Goal: Find specific page/section: Find specific page/section

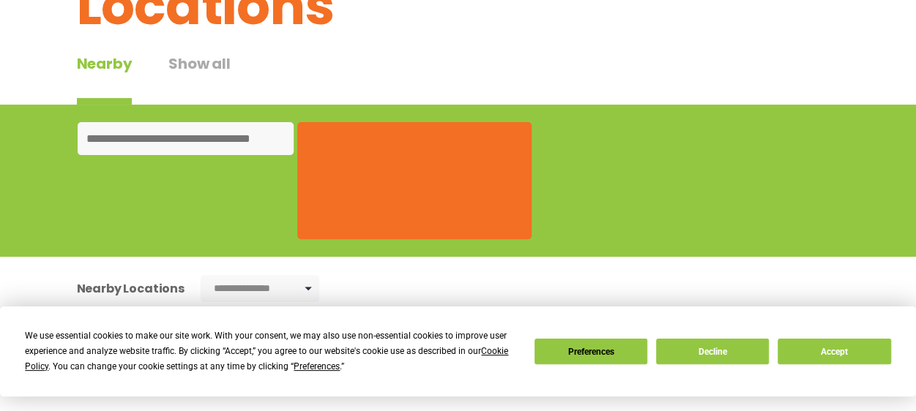
click at [161, 134] on input at bounding box center [186, 138] width 216 height 33
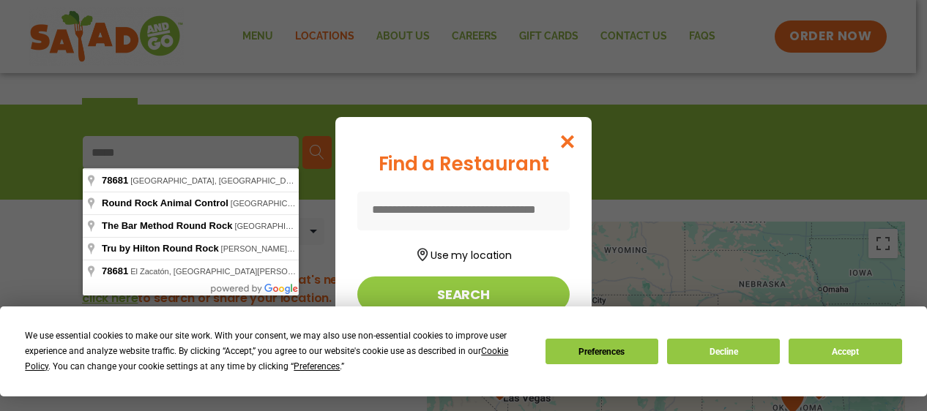
type input "**********"
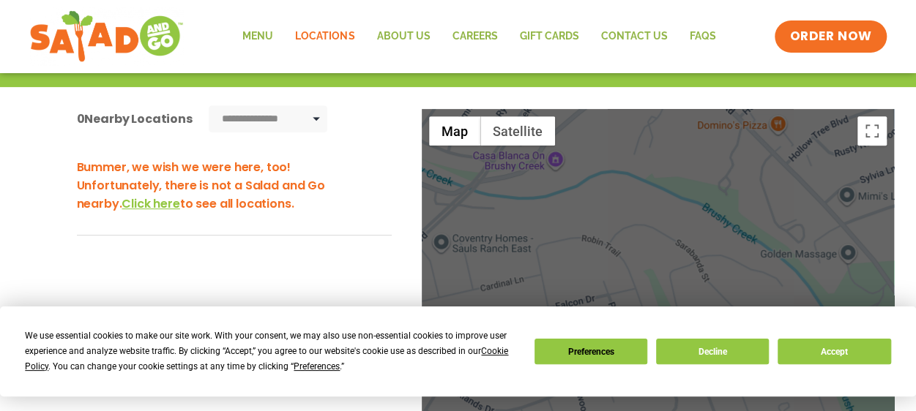
scroll to position [138, 0]
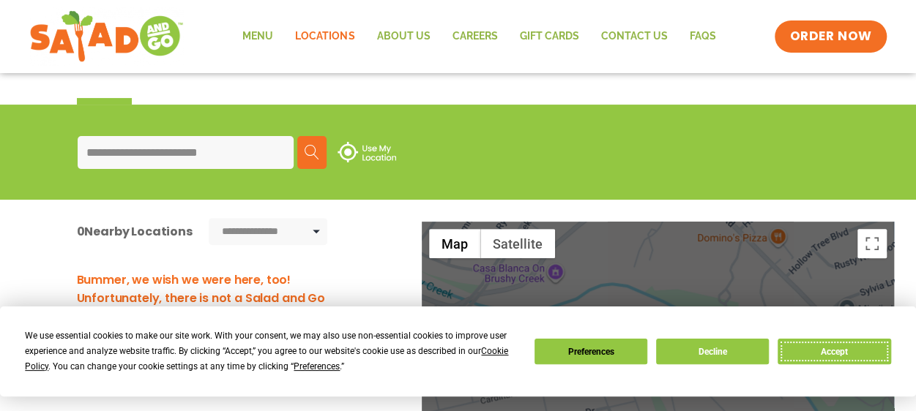
click at [831, 350] on button "Accept" at bounding box center [833, 352] width 113 height 26
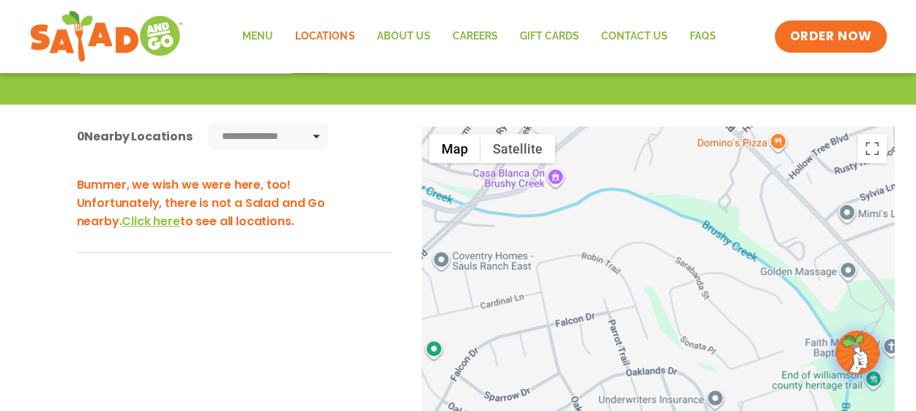
scroll to position [113, 0]
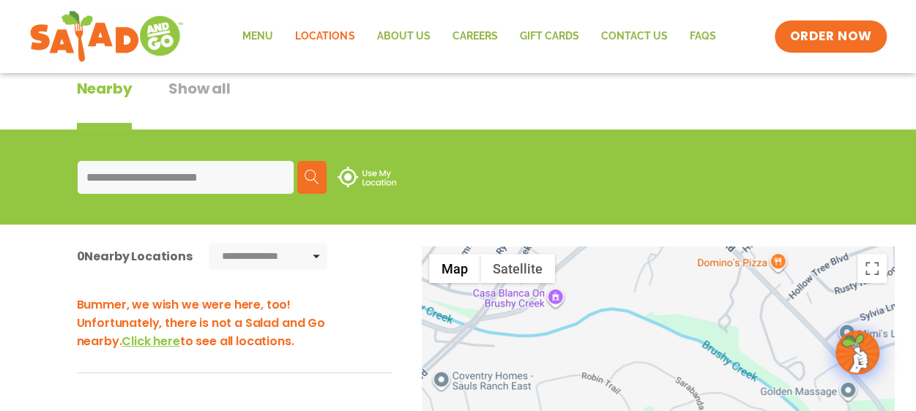
click at [310, 176] on img at bounding box center [311, 177] width 15 height 15
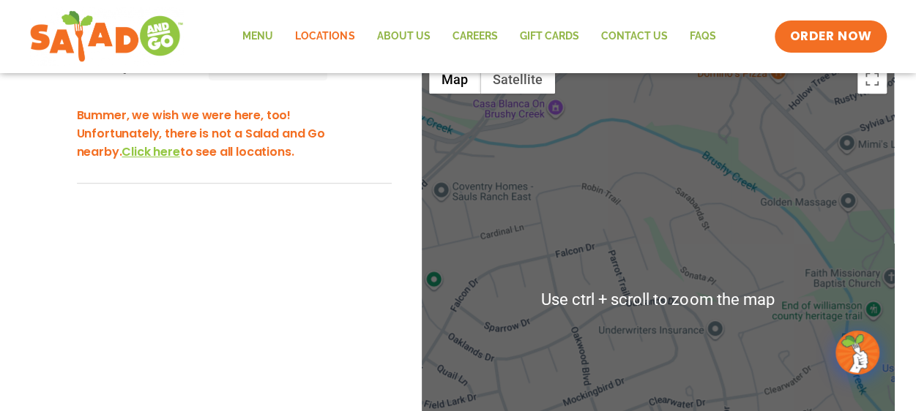
scroll to position [259, 0]
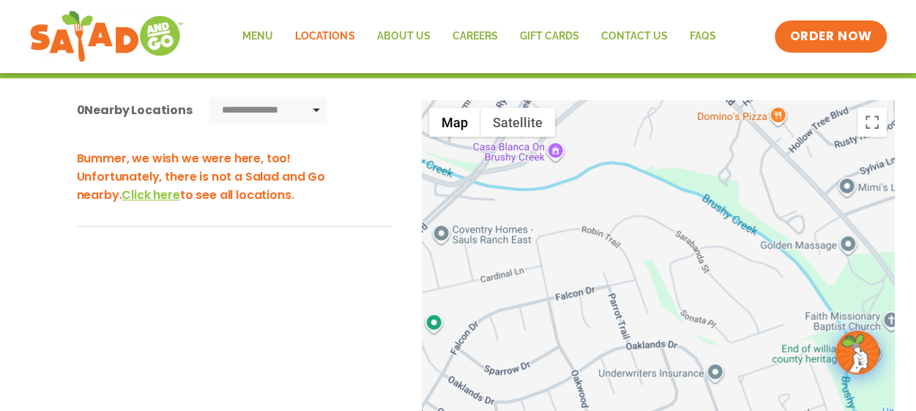
click at [121, 195] on span "Click here" at bounding box center [150, 195] width 58 height 17
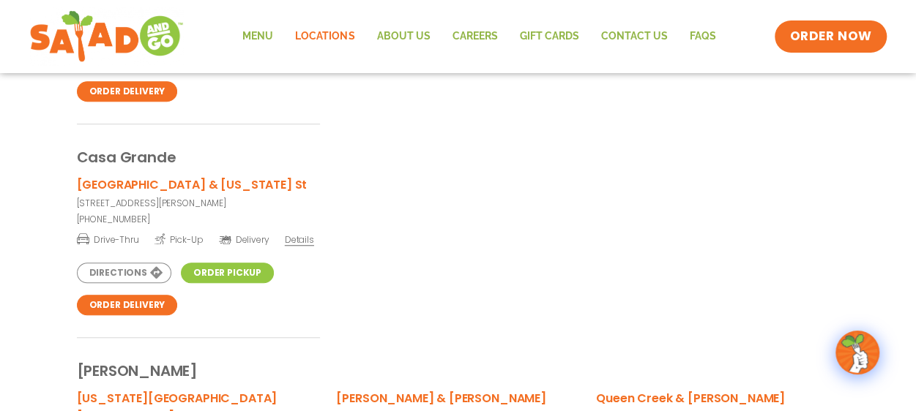
scroll to position [265, 0]
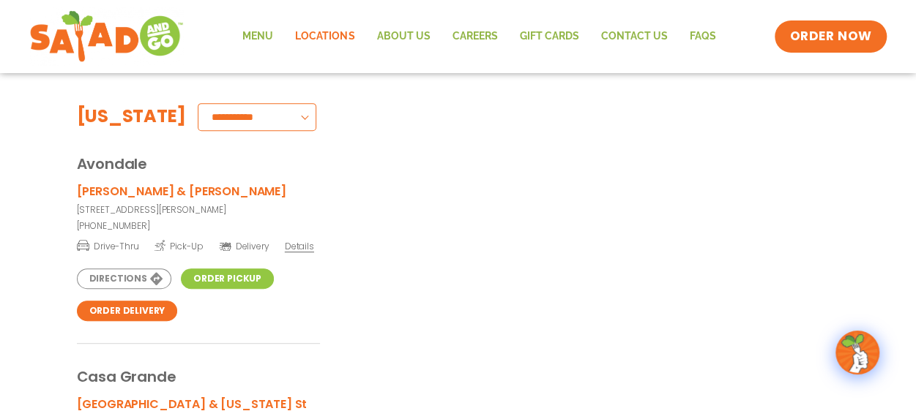
click at [269, 117] on select "**********" at bounding box center [257, 117] width 119 height 28
click at [488, 153] on div "Avondale" at bounding box center [458, 153] width 763 height 44
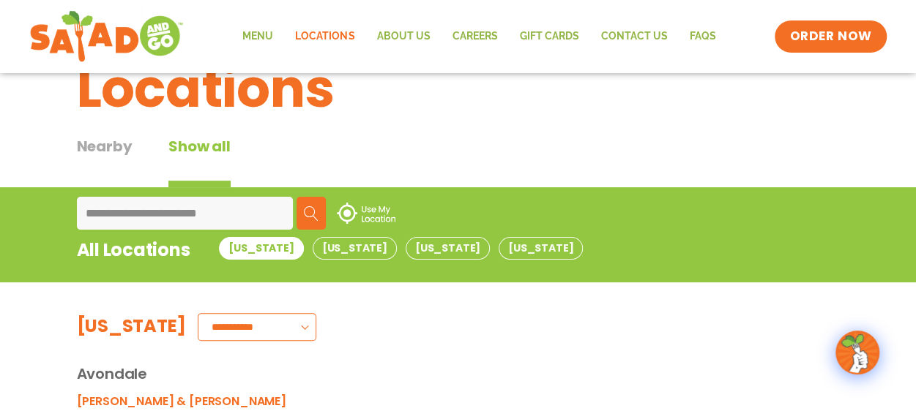
scroll to position [73, 0]
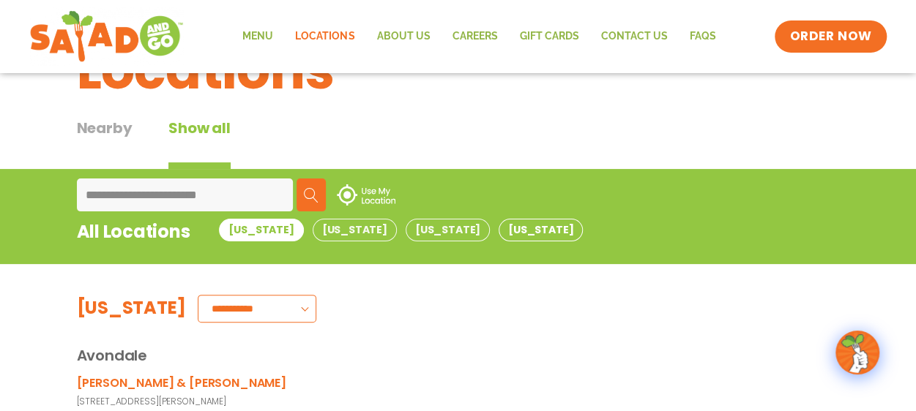
click at [498, 226] on button "[US_STATE]" at bounding box center [540, 230] width 84 height 23
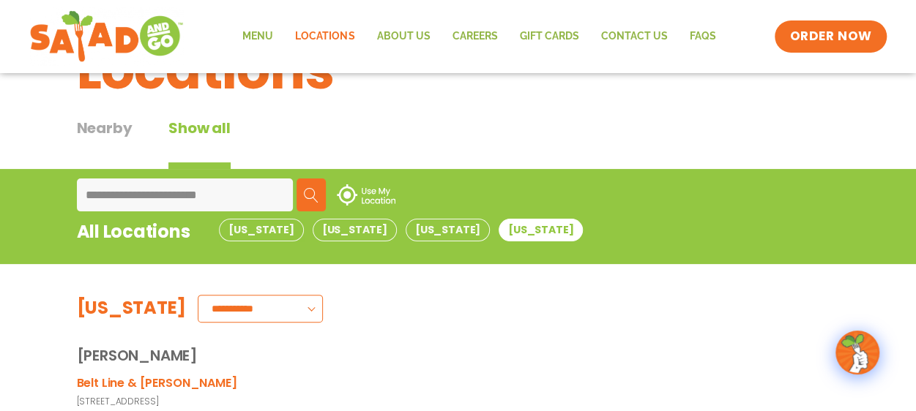
click at [306, 196] on img at bounding box center [311, 195] width 15 height 15
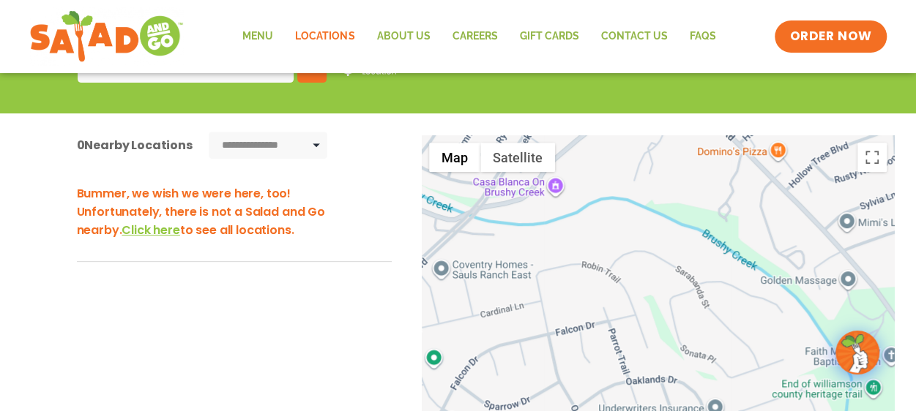
scroll to position [146, 0]
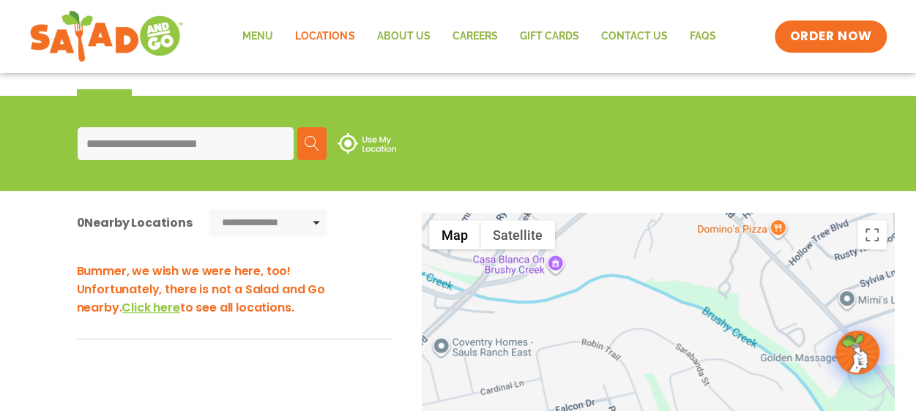
click at [313, 220] on select "**********" at bounding box center [268, 222] width 119 height 27
select select "**"
click at [209, 209] on select "**********" at bounding box center [268, 222] width 119 height 27
click at [121, 308] on span "Click here" at bounding box center [150, 307] width 58 height 17
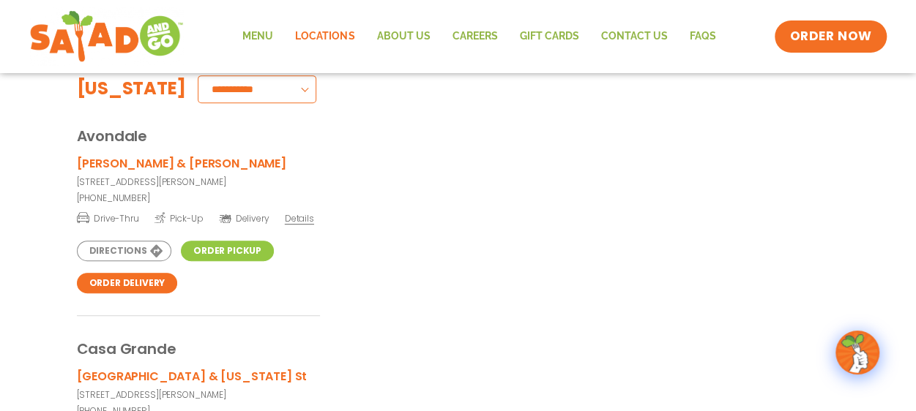
scroll to position [0, 0]
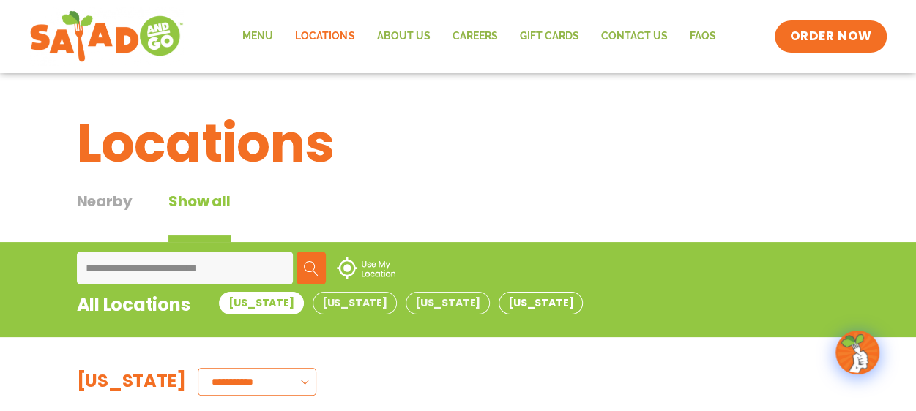
click at [498, 301] on button "[US_STATE]" at bounding box center [540, 303] width 84 height 23
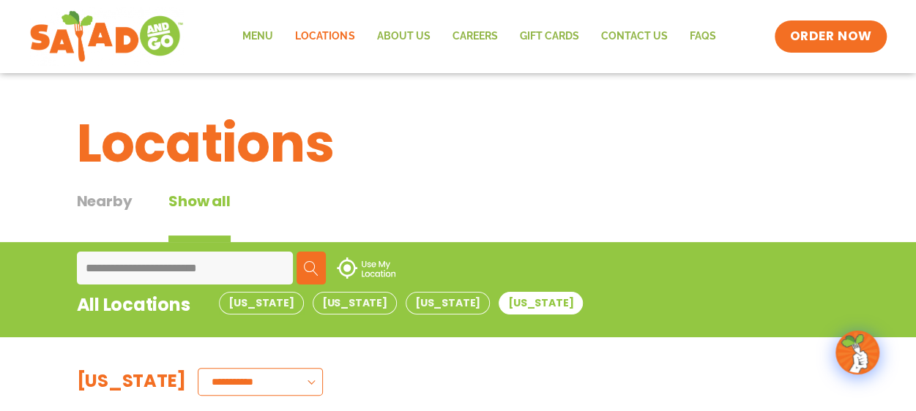
click at [498, 301] on button "[US_STATE]" at bounding box center [540, 303] width 84 height 23
click at [498, 302] on button "[US_STATE]" at bounding box center [540, 303] width 84 height 23
click at [305, 269] on img at bounding box center [311, 268] width 15 height 15
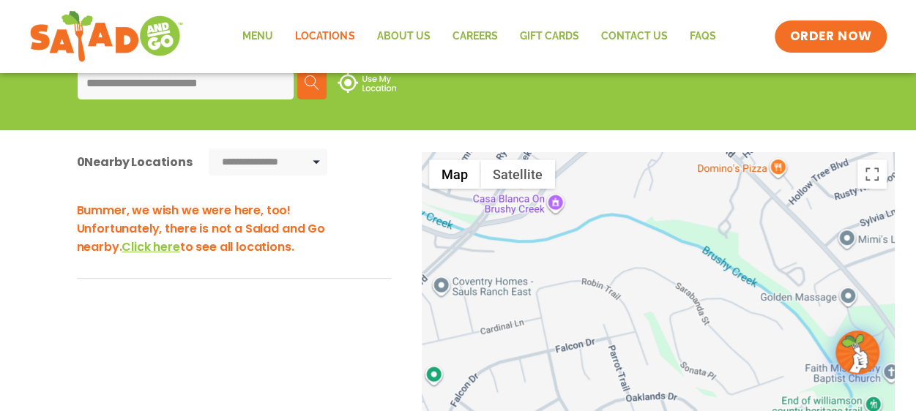
scroll to position [259, 0]
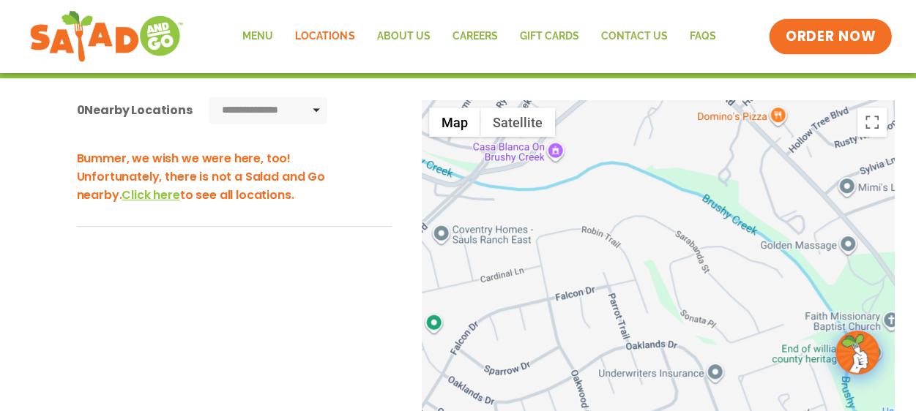
drag, startPoint x: 808, startPoint y: 33, endPoint x: 793, endPoint y: 43, distance: 18.5
click at [808, 33] on span "ORDER NOW" at bounding box center [830, 36] width 91 height 19
